Goal: Transaction & Acquisition: Purchase product/service

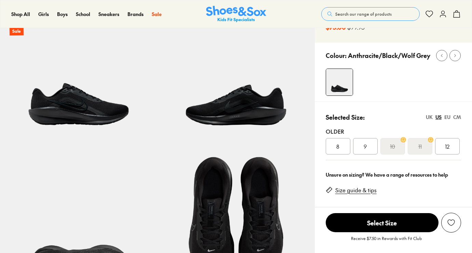
select select "*"
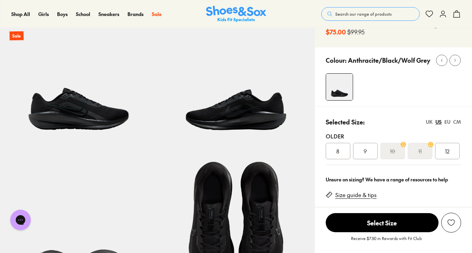
click at [358, 202] on div "Size guide & tips" at bounding box center [392, 198] width 135 height 24
click at [360, 198] on link "Size guide & tips" at bounding box center [355, 196] width 41 height 8
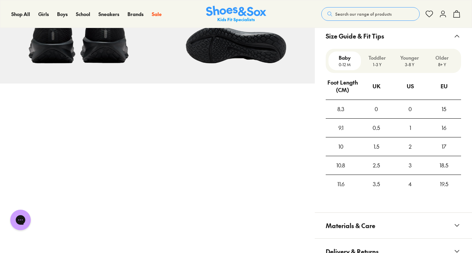
scroll to position [422, 0]
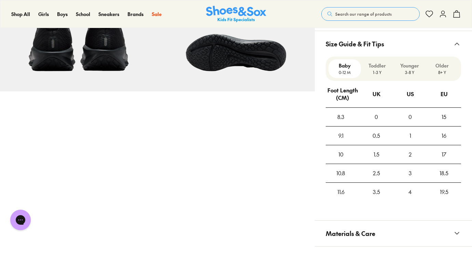
click at [433, 76] on div "Older 8+ Y" at bounding box center [442, 68] width 32 height 19
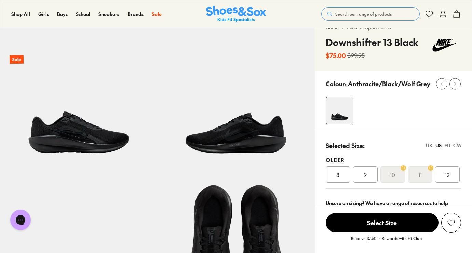
scroll to position [41, 0]
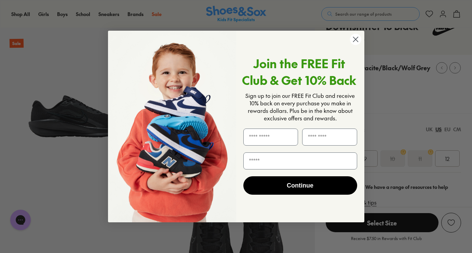
click at [335, 164] on input "Email" at bounding box center [300, 161] width 114 height 17
click at [357, 33] on icon "Close dialog" at bounding box center [355, 39] width 12 height 12
